Goal: Task Accomplishment & Management: Manage account settings

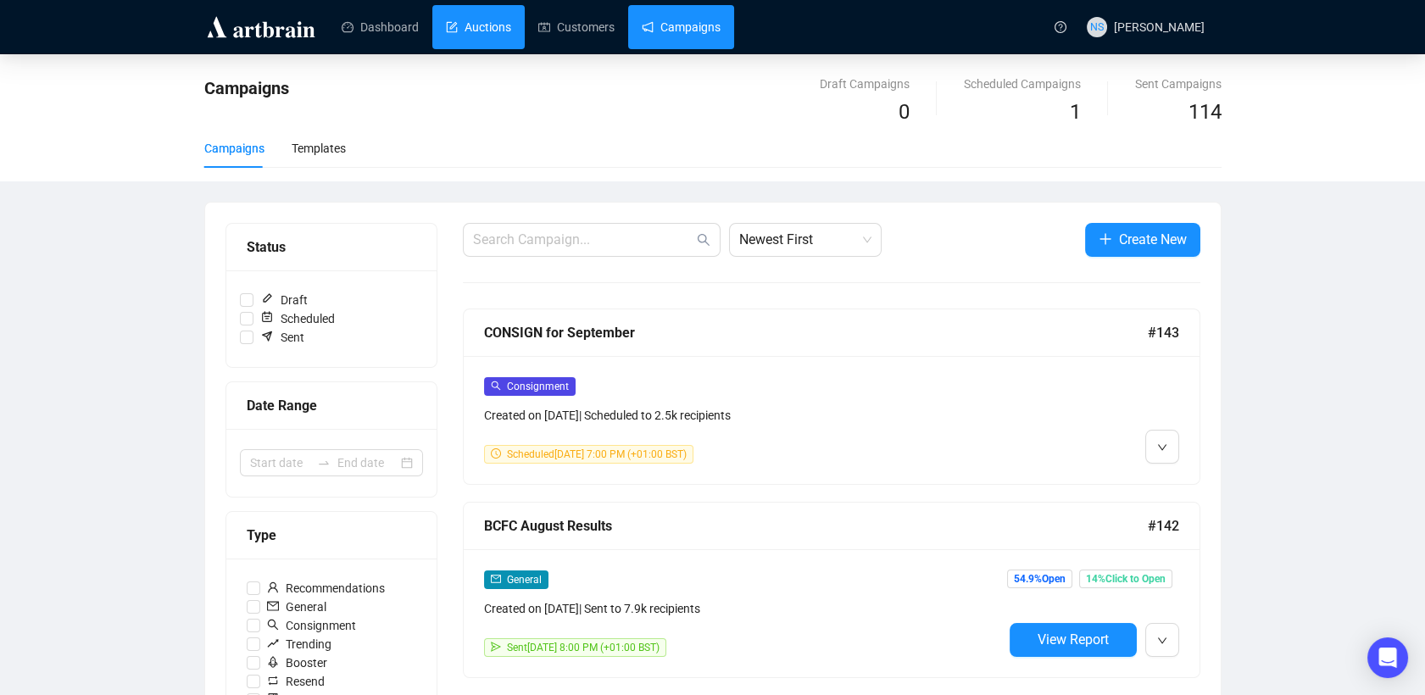
click at [464, 11] on link "Auctions" at bounding box center [478, 27] width 65 height 44
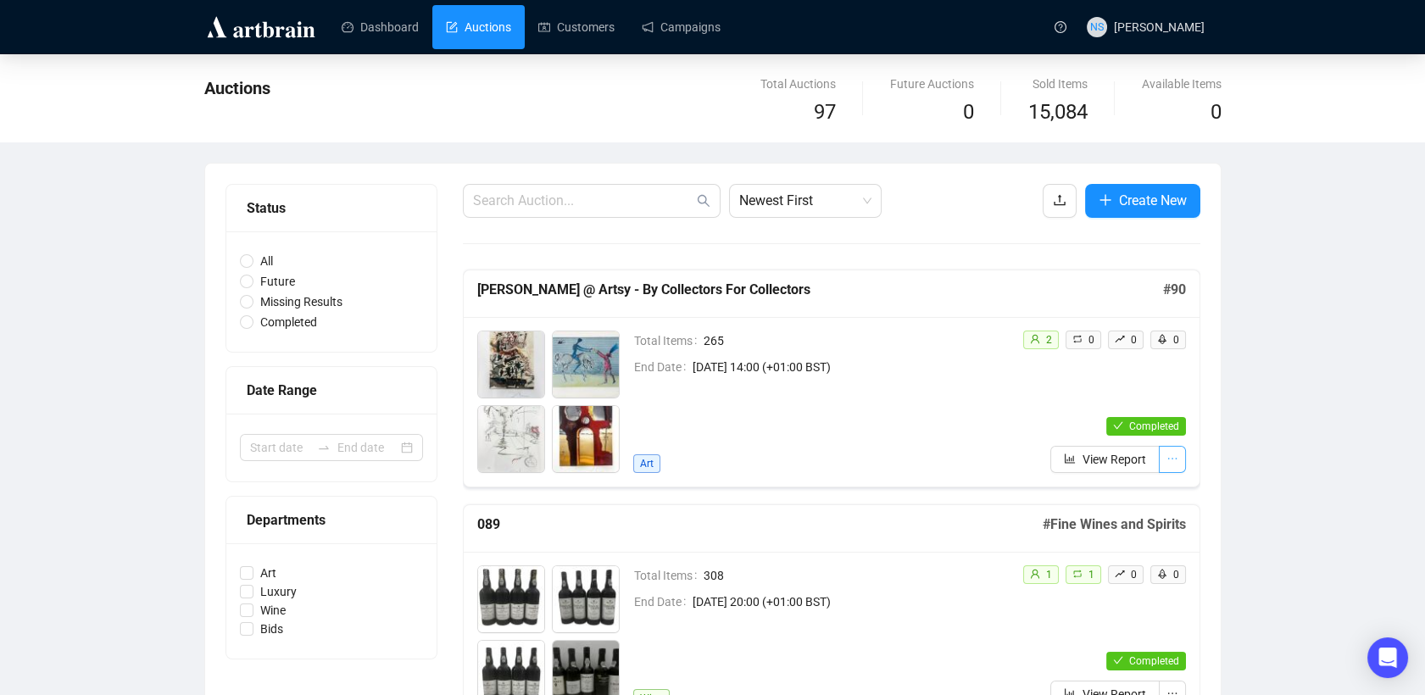
click at [1175, 460] on icon "ellipsis" at bounding box center [1172, 459] width 12 height 12
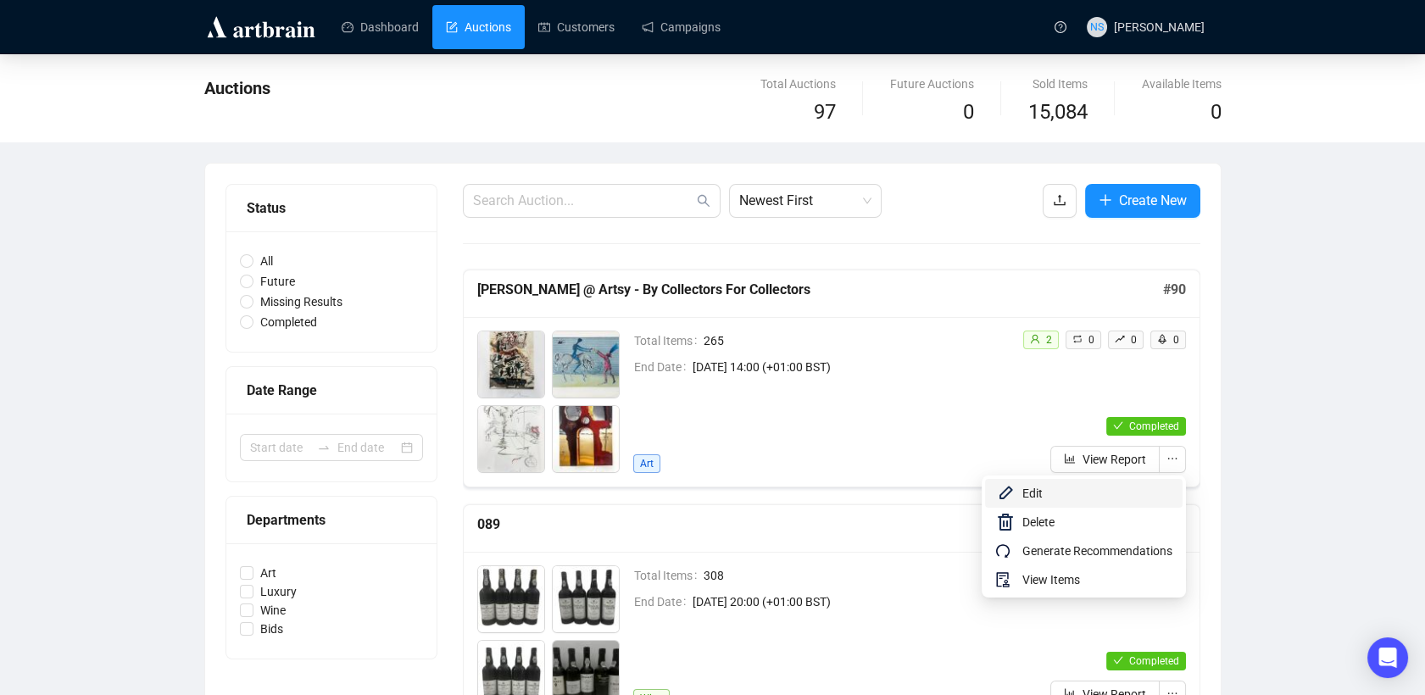
click at [1064, 491] on span "Edit" at bounding box center [1097, 493] width 150 height 19
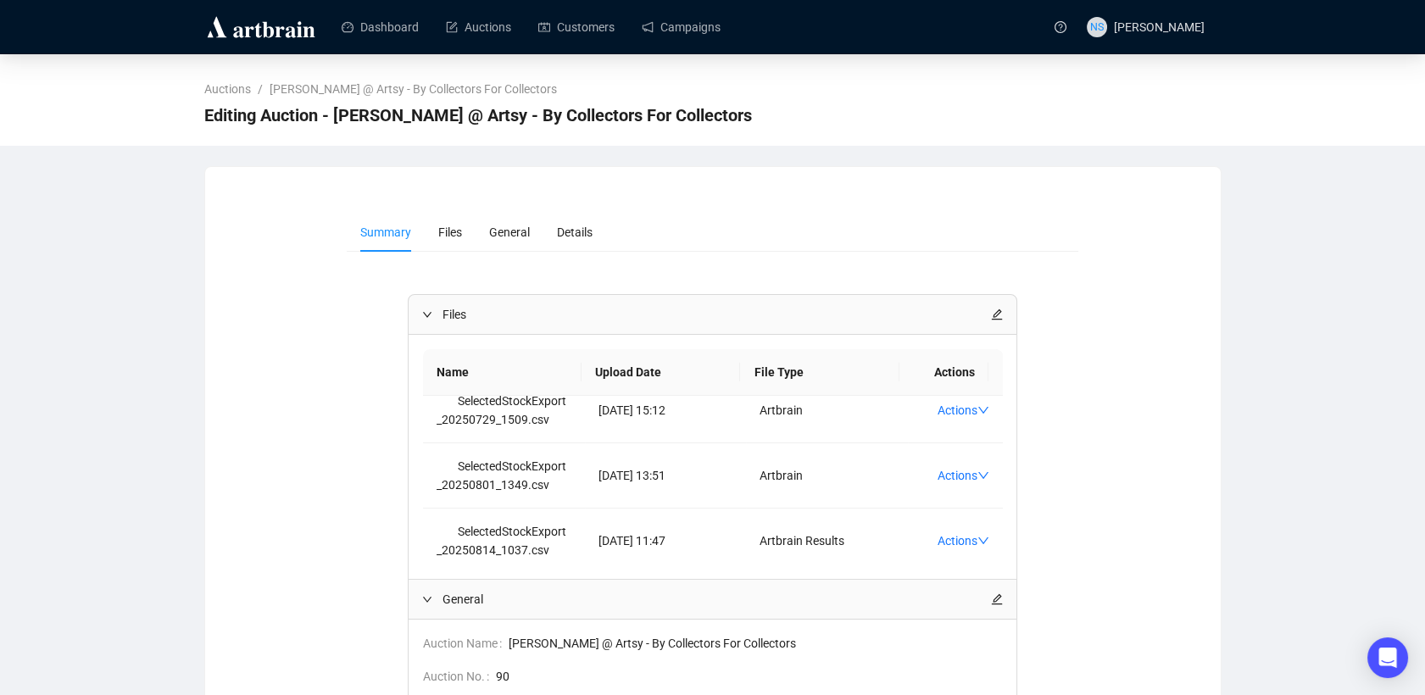
scroll to position [137, 0]
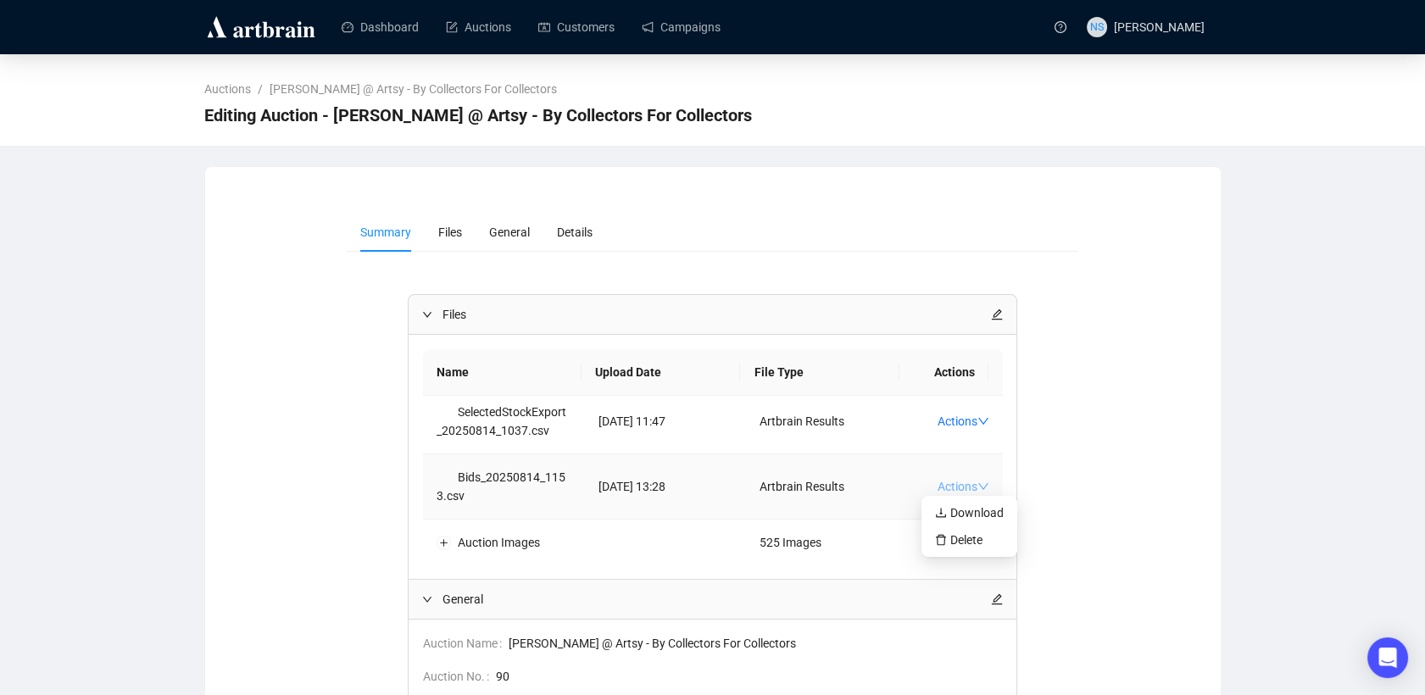
click at [953, 489] on link "Actions" at bounding box center [963, 487] width 52 height 14
click at [807, 488] on span "Artbrain Results" at bounding box center [801, 487] width 85 height 14
click at [510, 459] on td "Bids_20250814_1153.csv" at bounding box center [504, 486] width 162 height 65
click at [427, 500] on td "Bids_20250814_1153.csv" at bounding box center [504, 486] width 162 height 65
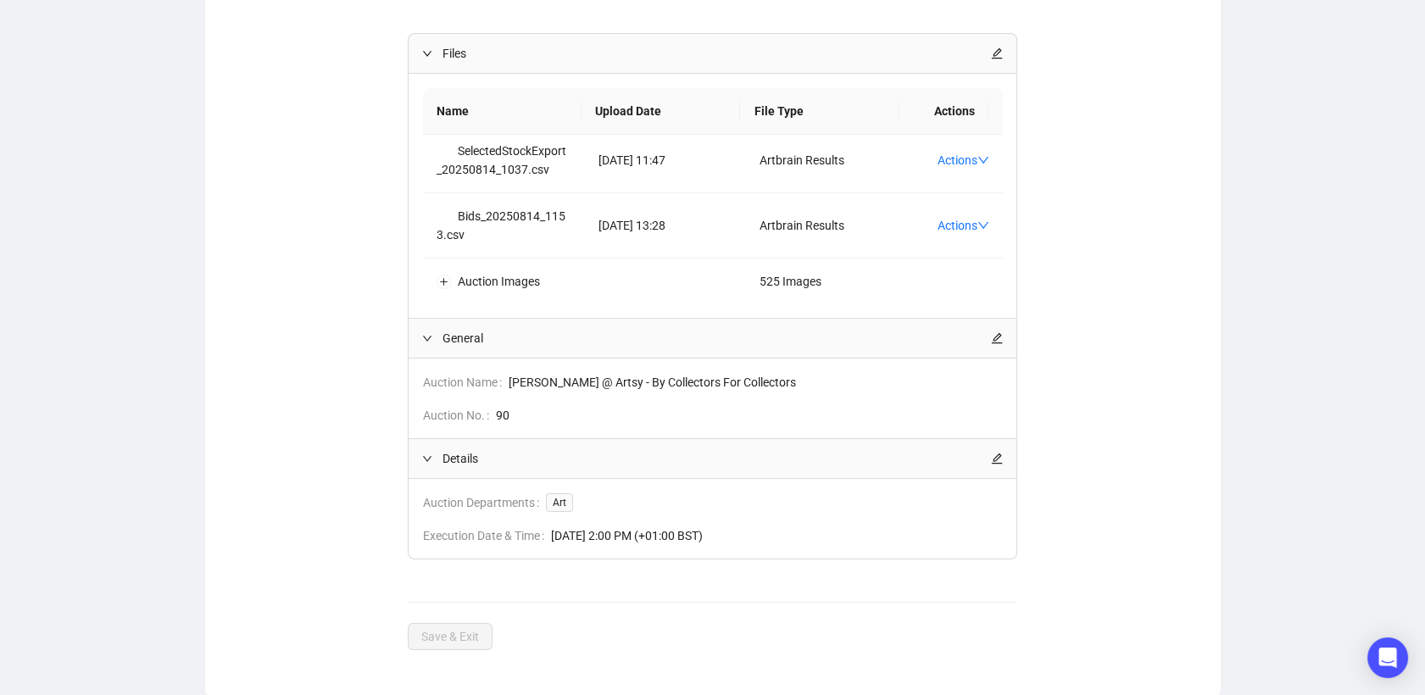
click at [398, 381] on div "Files Name Upload Date File Type Actions SelectedStockExport_20250729_1509.csv …" at bounding box center [712, 341] width 731 height 617
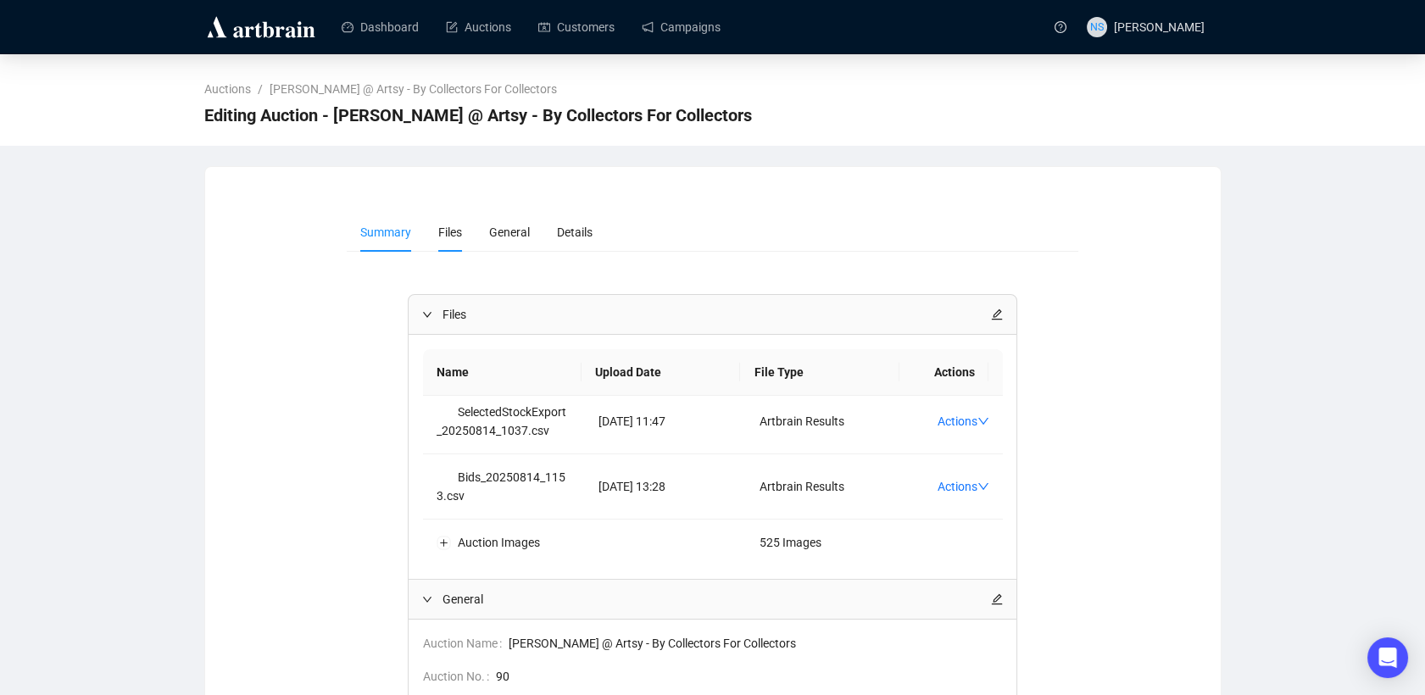
click at [440, 240] on li "Files" at bounding box center [450, 232] width 51 height 39
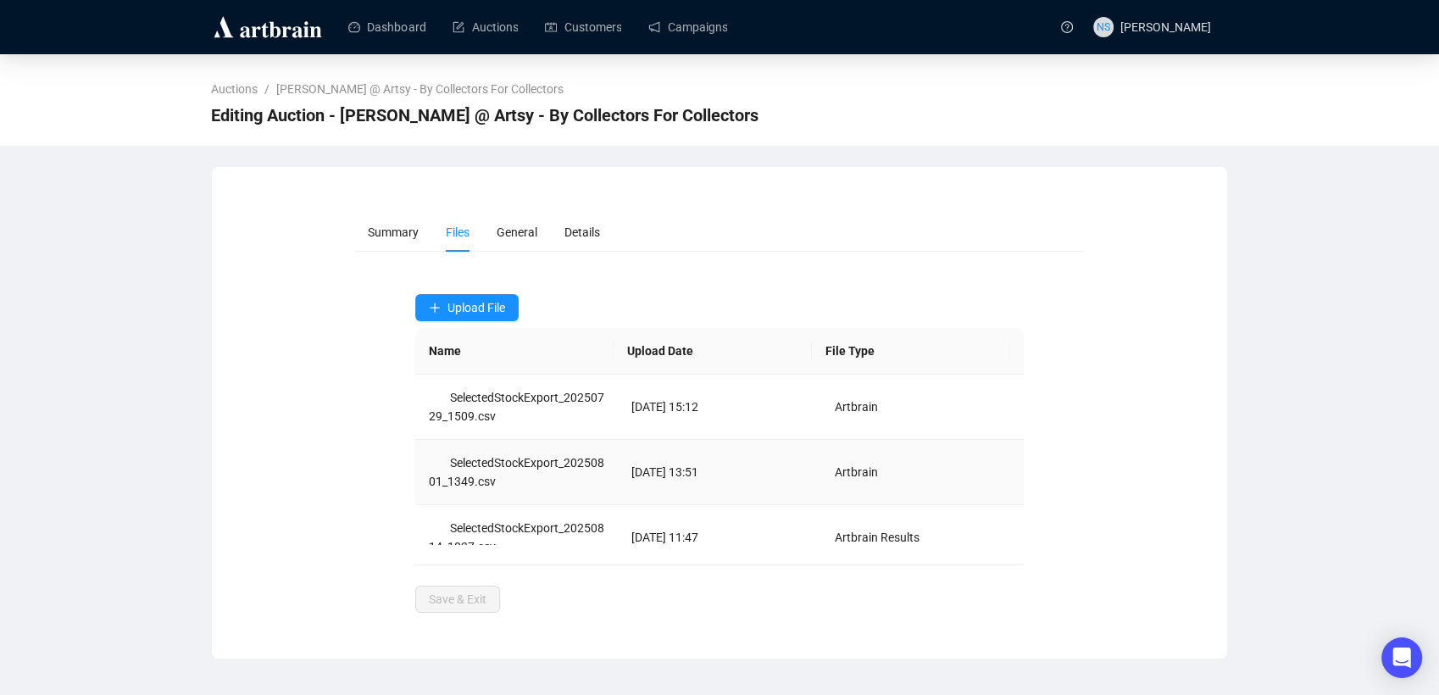
click at [697, 464] on td "[DATE] 13:51" at bounding box center [719, 472] width 203 height 65
click at [563, 494] on td "SelectedStockExport_20250801_1349.csv" at bounding box center [516, 472] width 203 height 65
click at [510, 228] on span "General" at bounding box center [517, 232] width 41 height 14
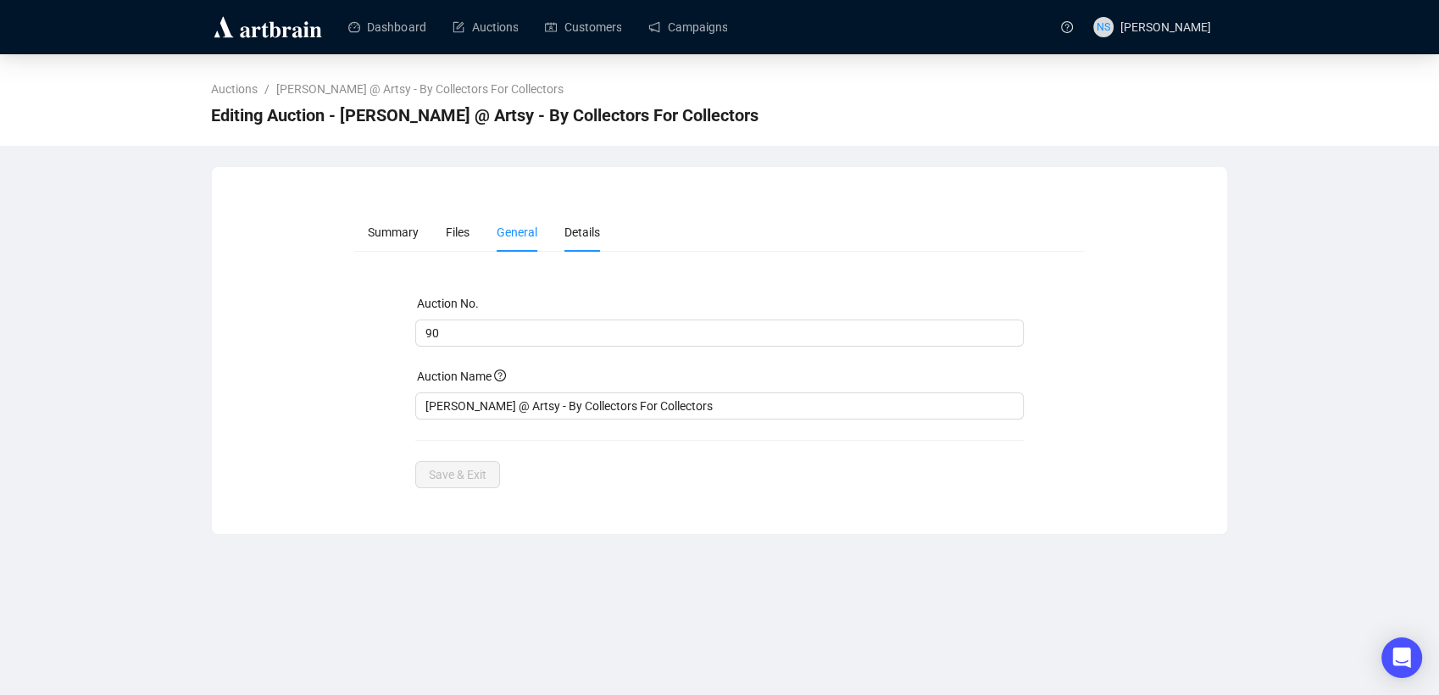
click at [597, 226] on li "Details" at bounding box center [582, 232] width 63 height 39
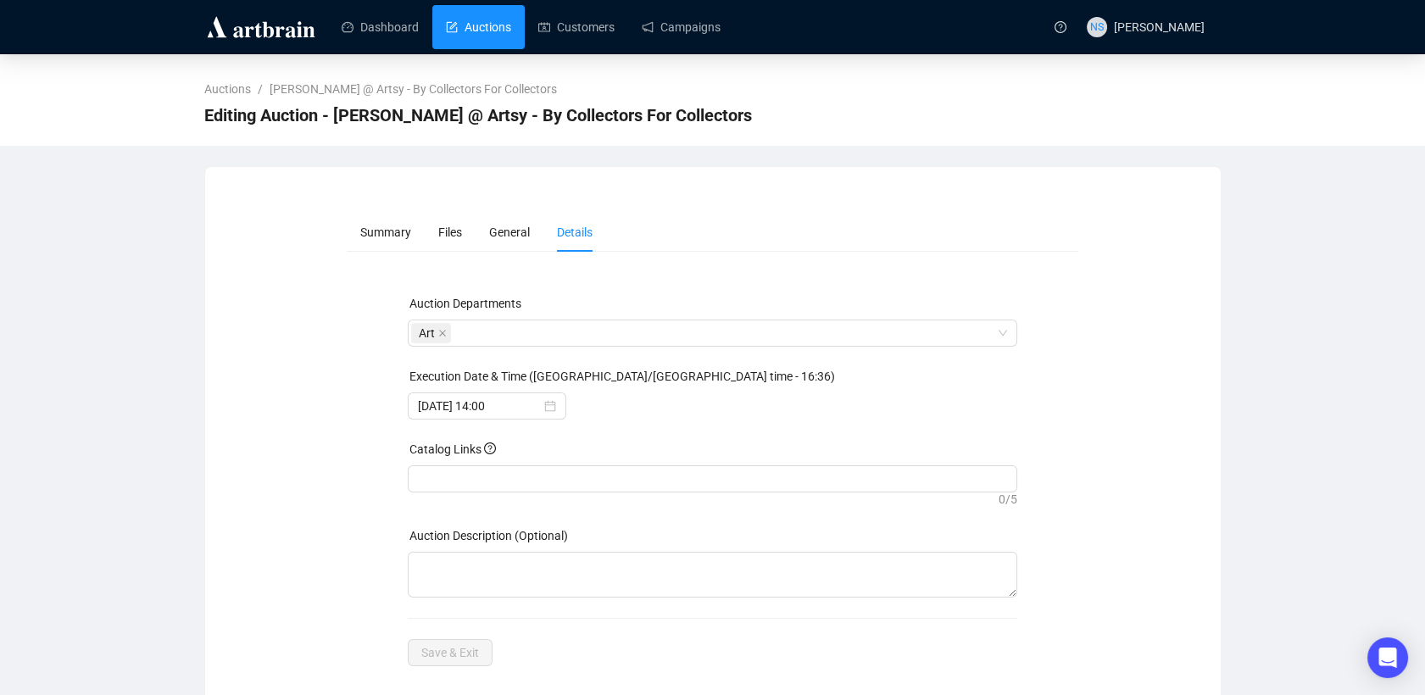
click at [497, 25] on link "Auctions" at bounding box center [478, 27] width 65 height 44
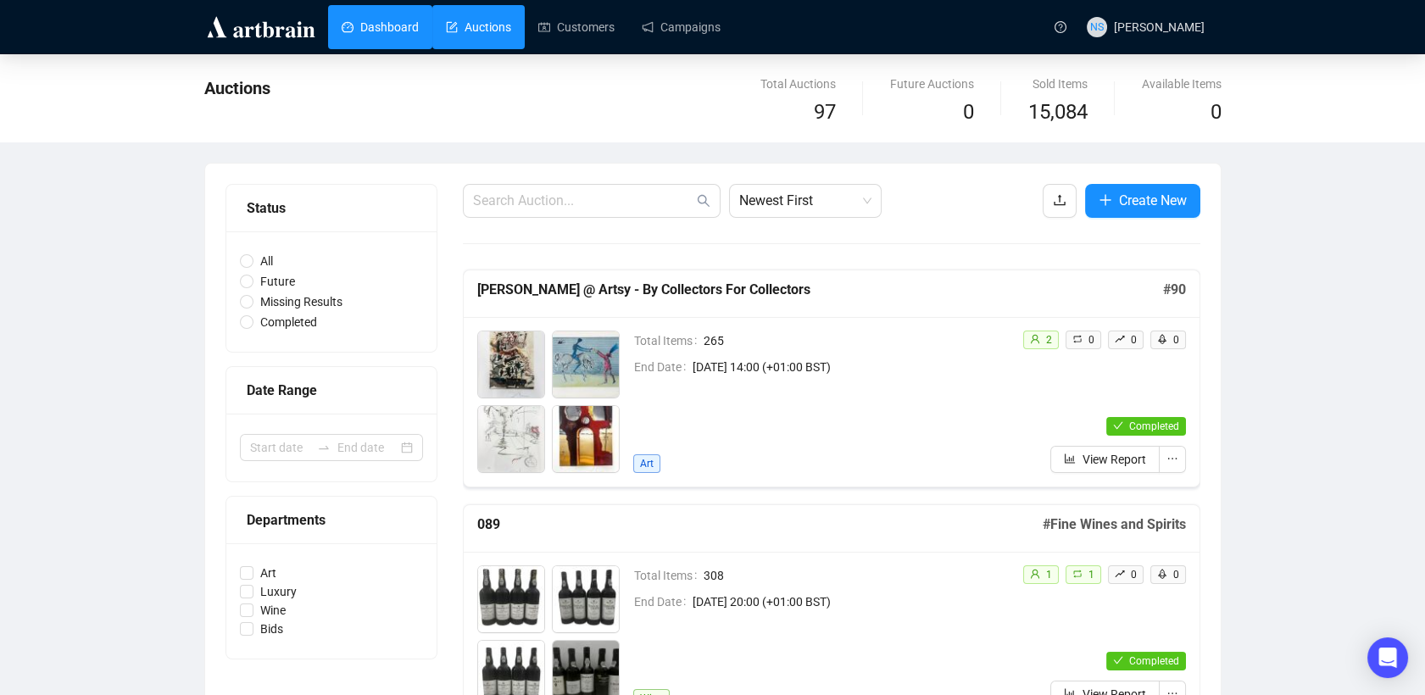
click at [403, 37] on link "Dashboard" at bounding box center [380, 27] width 77 height 44
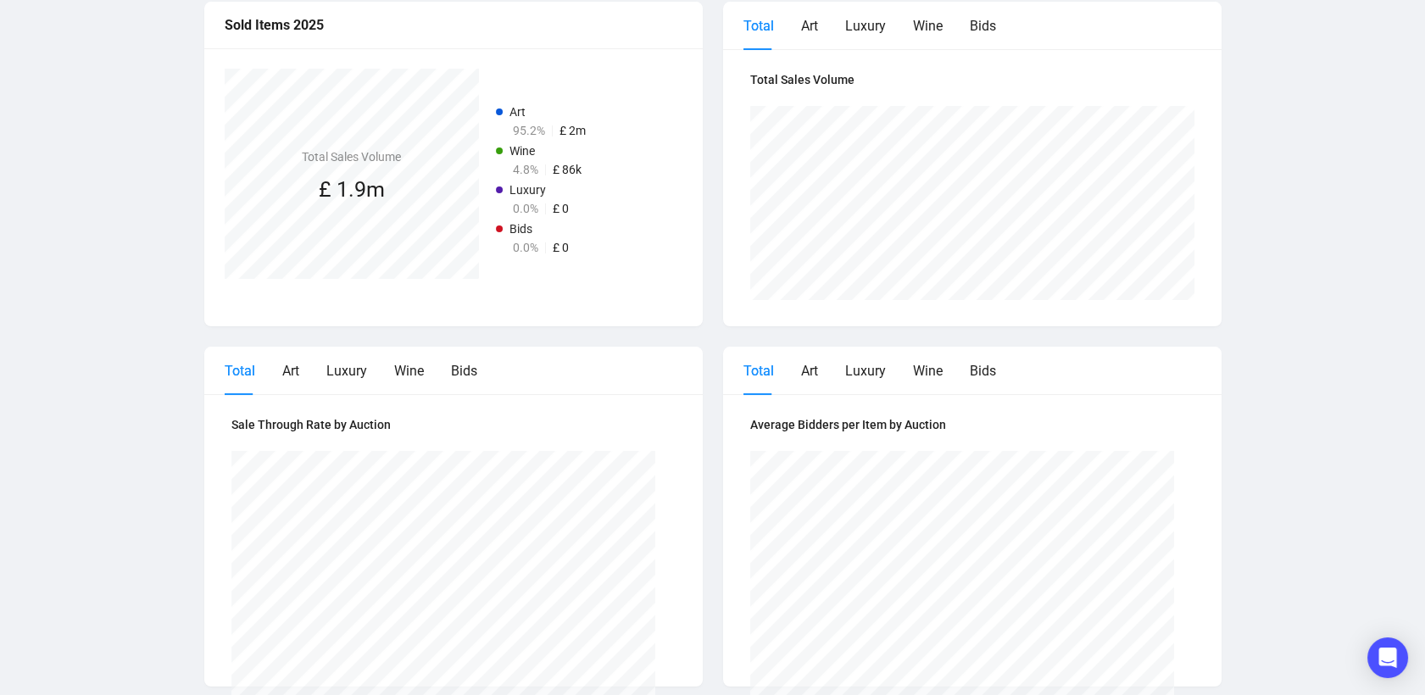
scroll to position [429, 0]
click at [515, 119] on span "Art" at bounding box center [517, 113] width 16 height 14
click at [529, 169] on span "4.8%" at bounding box center [525, 171] width 25 height 14
click at [528, 165] on span "4.8%" at bounding box center [525, 171] width 25 height 14
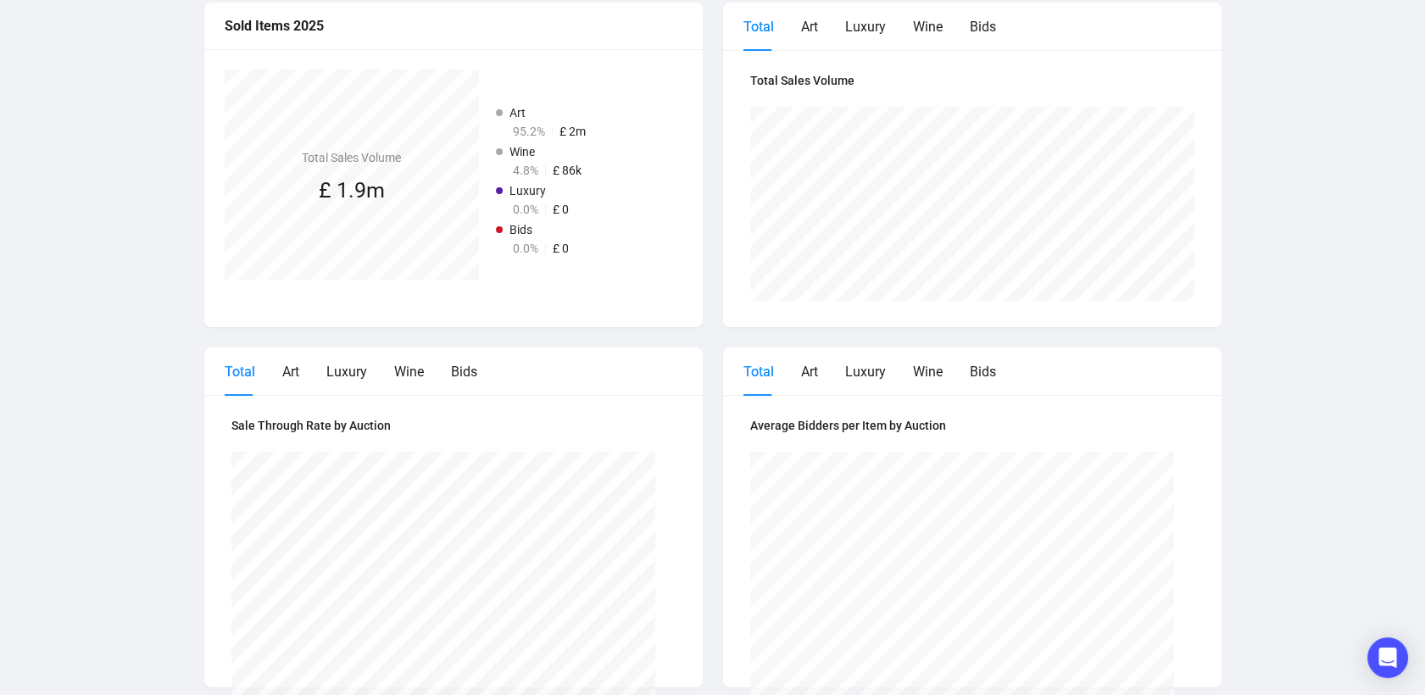
click at [528, 165] on span "4.8%" at bounding box center [525, 171] width 25 height 14
click at [515, 119] on span "Art" at bounding box center [517, 113] width 16 height 14
click at [509, 194] on span "Luxury" at bounding box center [527, 191] width 36 height 14
click at [507, 234] on li "Bids 0.0% £ 0" at bounding box center [580, 232] width 169 height 25
click at [512, 106] on span "Art" at bounding box center [517, 113] width 16 height 14
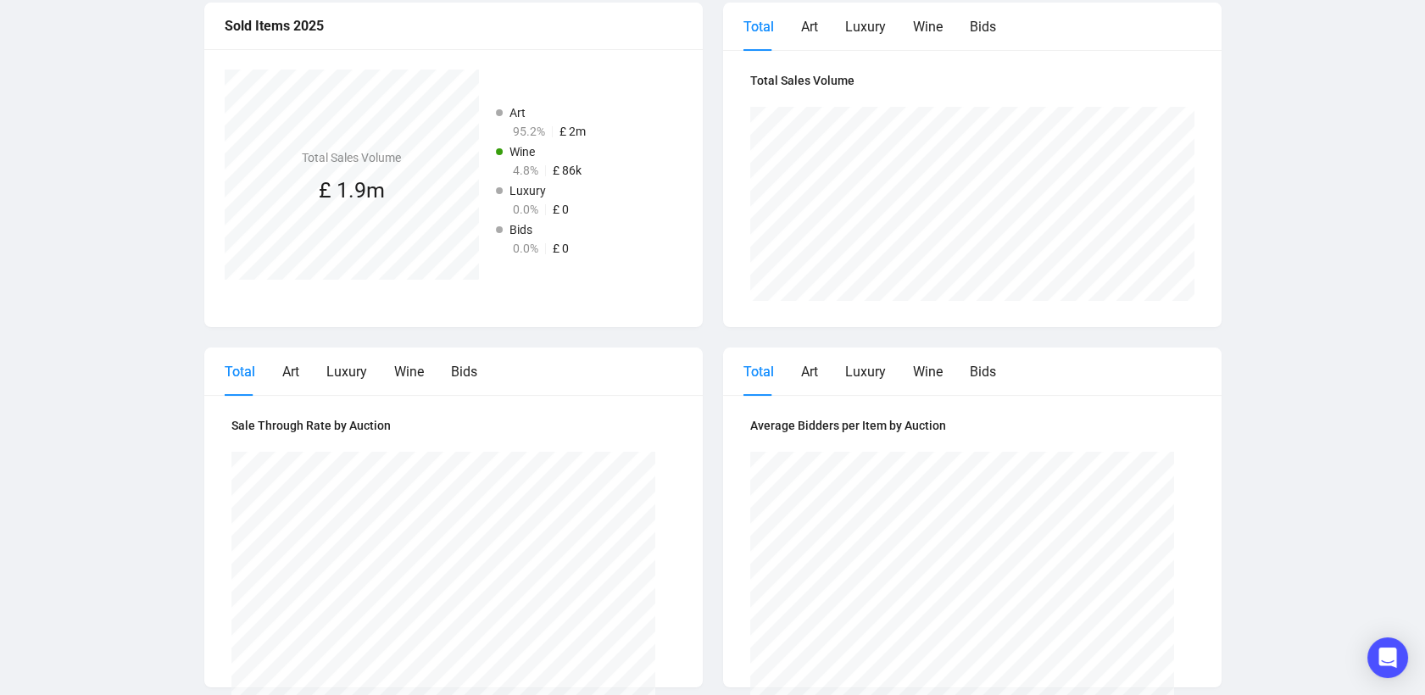
click at [512, 106] on span "Art" at bounding box center [517, 113] width 16 height 14
click at [505, 177] on ul "Art 95.2% £ 2m Wine 4.8% £ 86k Luxury 0.0% £ 0 Bids 0.0% £ 0" at bounding box center [580, 174] width 169 height 142
click at [517, 150] on span "Wine" at bounding box center [521, 152] width 25 height 14
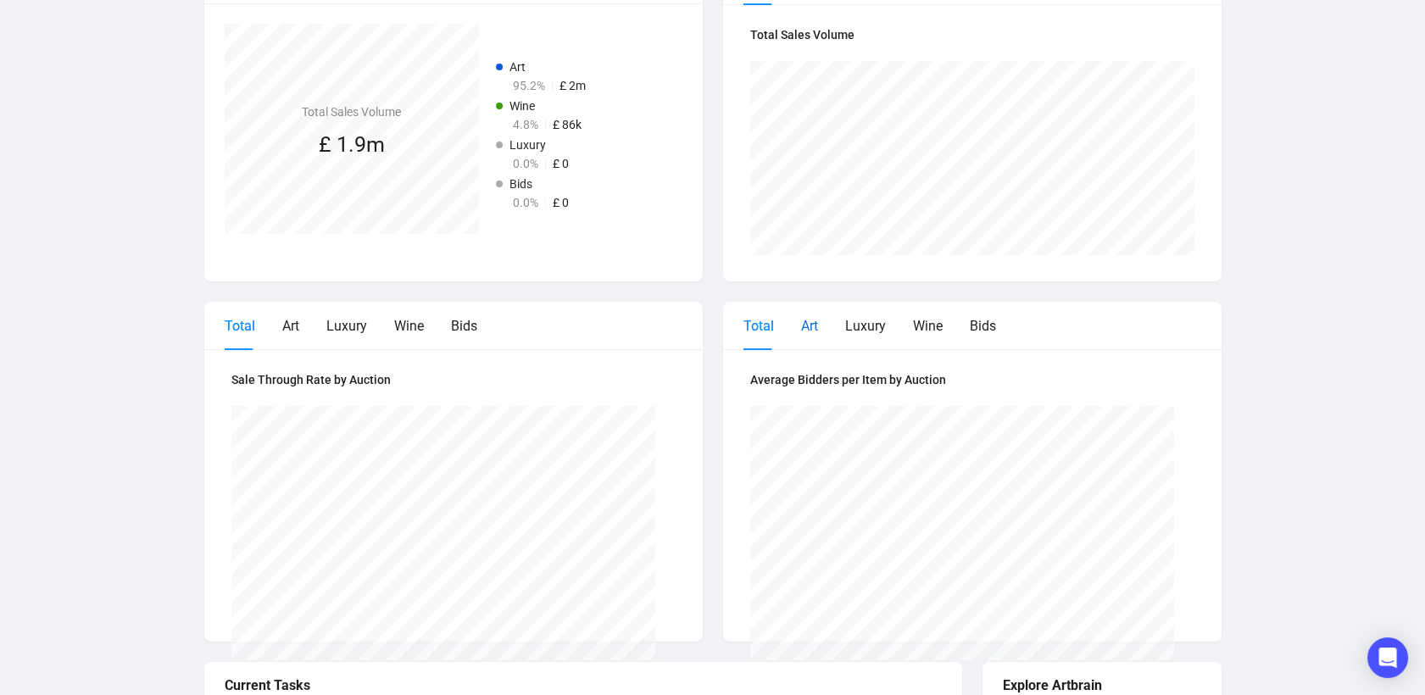
click at [806, 327] on div "Art" at bounding box center [809, 325] width 17 height 21
